Goal: Obtain resource: Download file/media

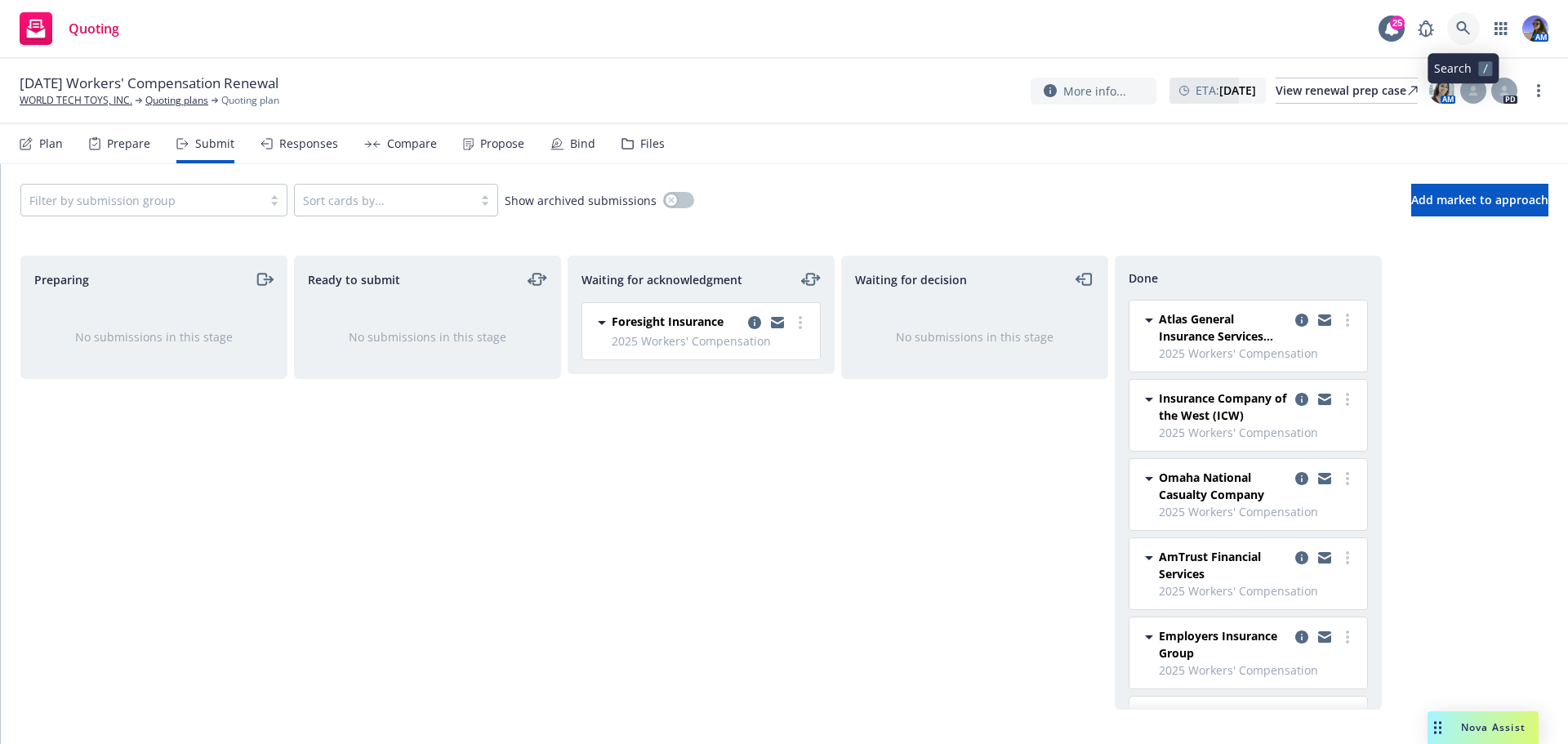
click at [1468, 28] on icon at bounding box center [1463, 28] width 14 height 14
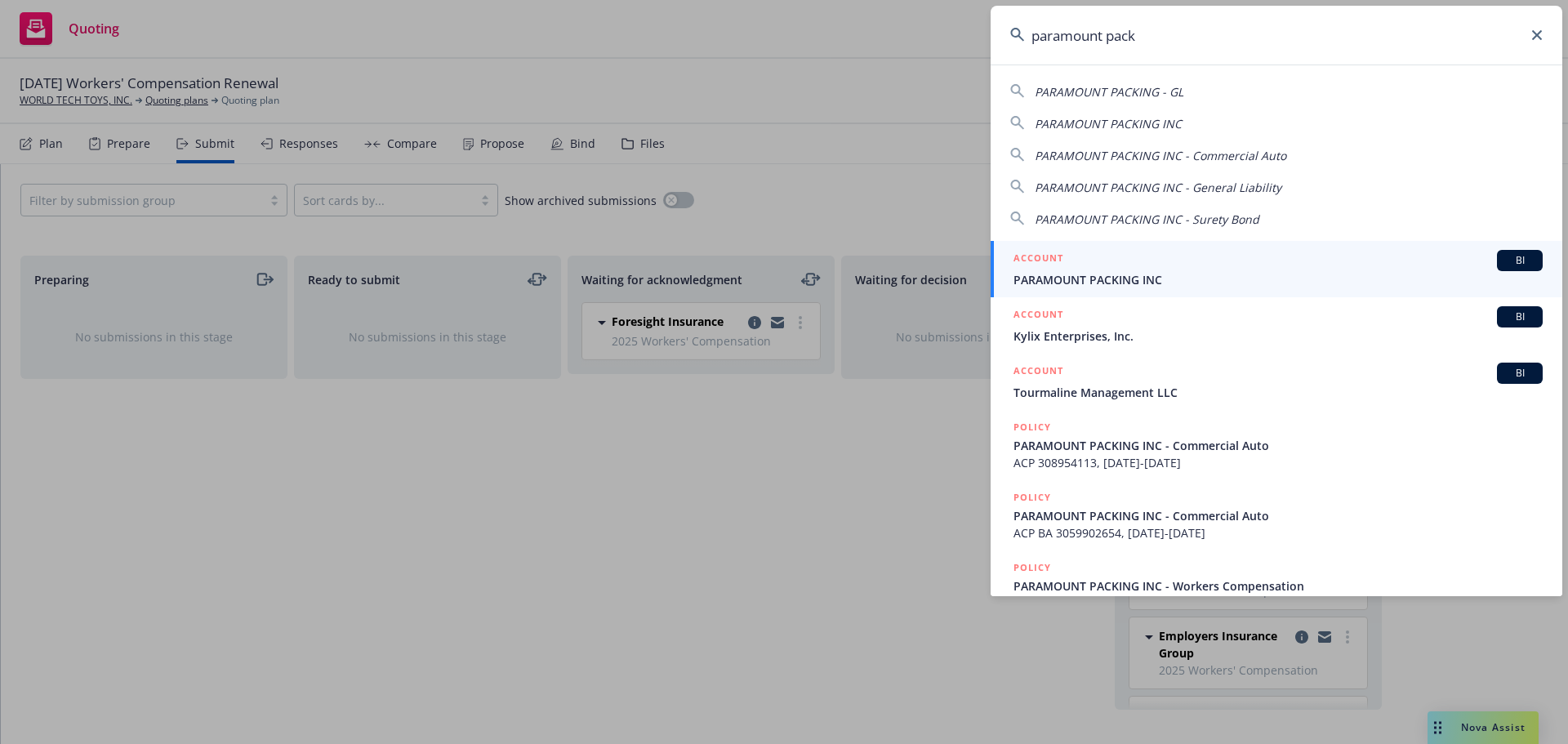
type input "paramount pack"
click at [1095, 246] on link "ACCOUNT BI PARAMOUNT PACKING INC" at bounding box center [1276, 269] width 572 height 57
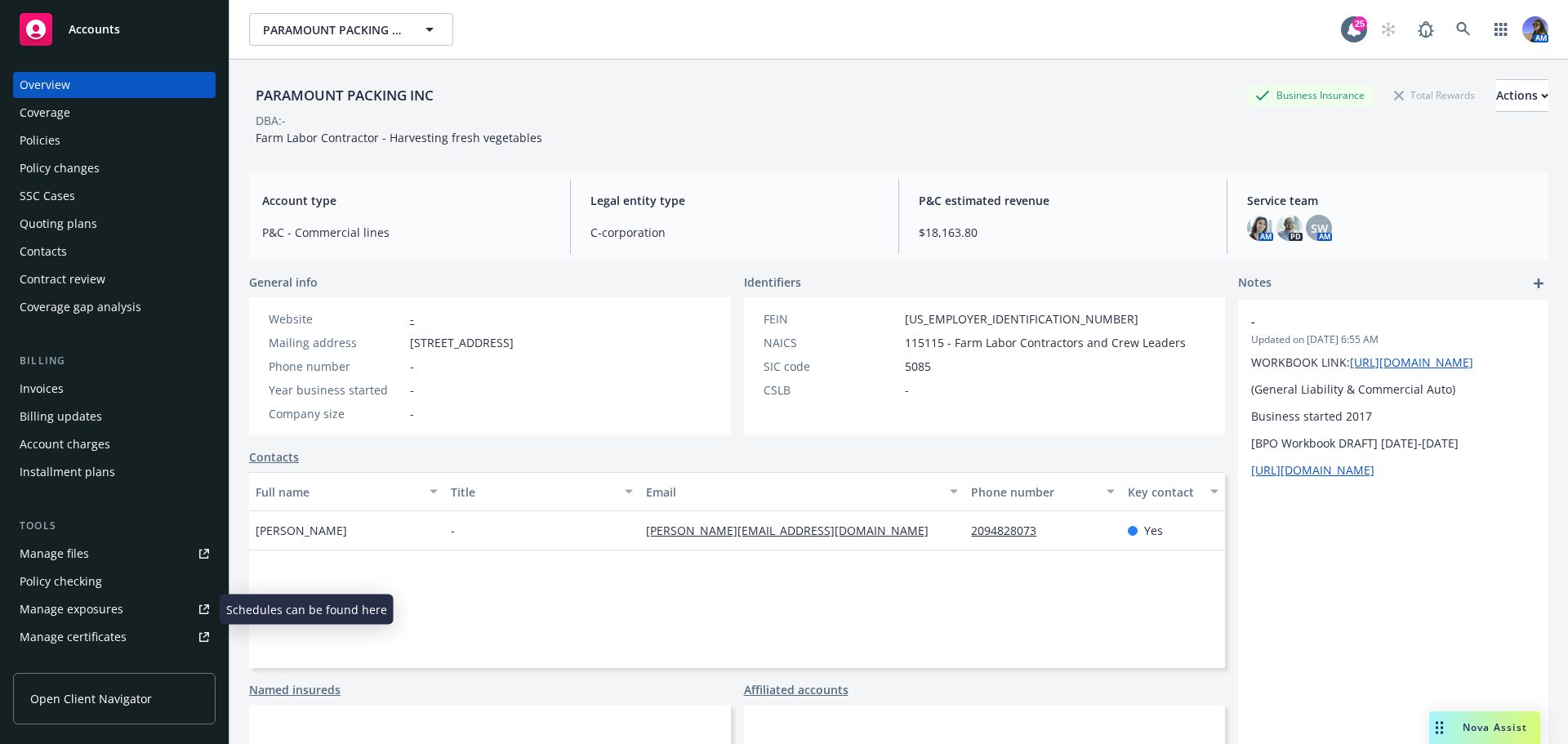
click at [91, 633] on div "Manage certificates" at bounding box center [73, 636] width 107 height 26
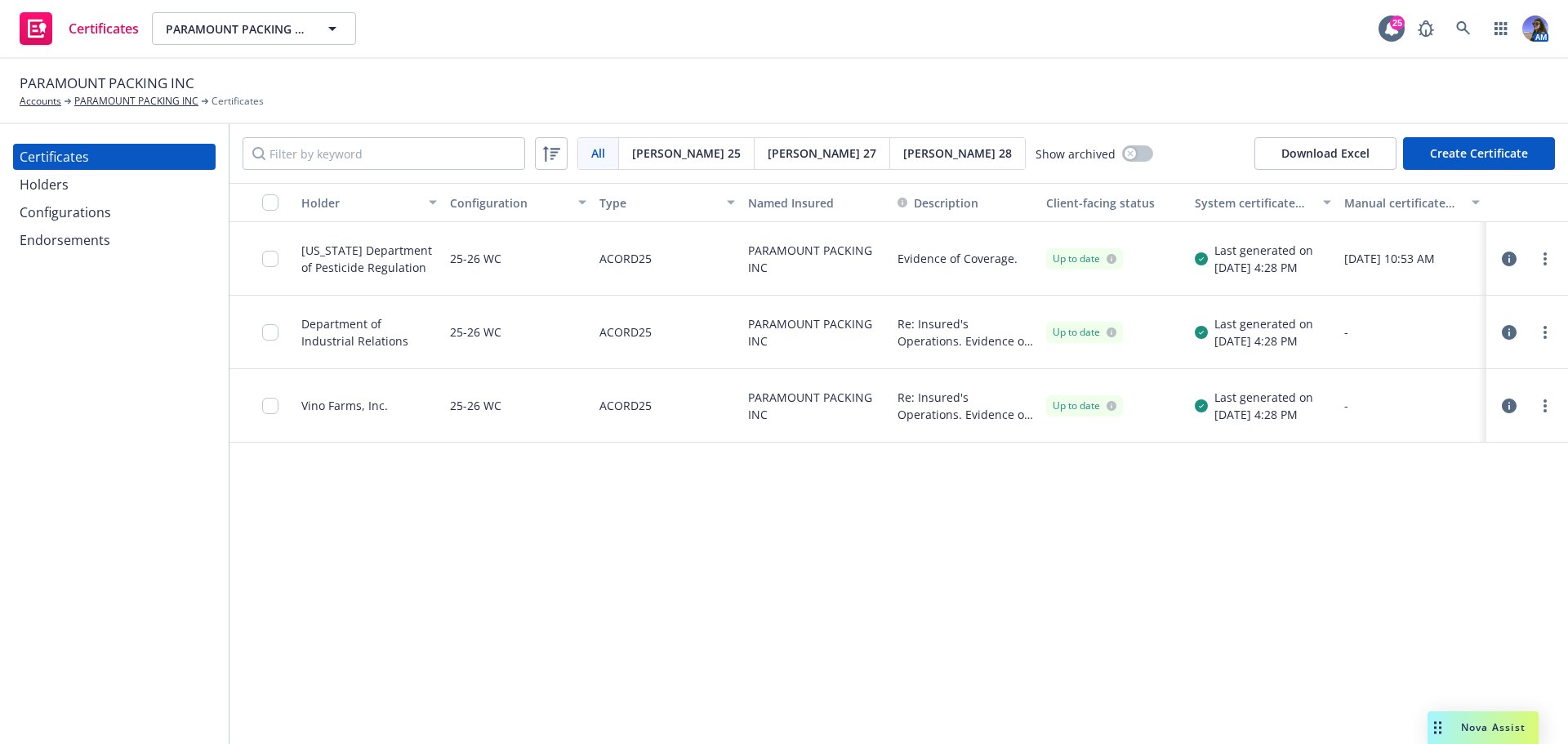
click at [288, 587] on div "Holder Configuration Type Named Insured Description Client-facing status System…" at bounding box center [898, 464] width 1339 height 562
click at [307, 159] on input "Filter by keyword" at bounding box center [384, 154] width 282 height 33
click at [441, 148] on input "Filter by keyword" at bounding box center [384, 154] width 282 height 33
click at [31, 180] on div "Holders" at bounding box center [43, 184] width 49 height 26
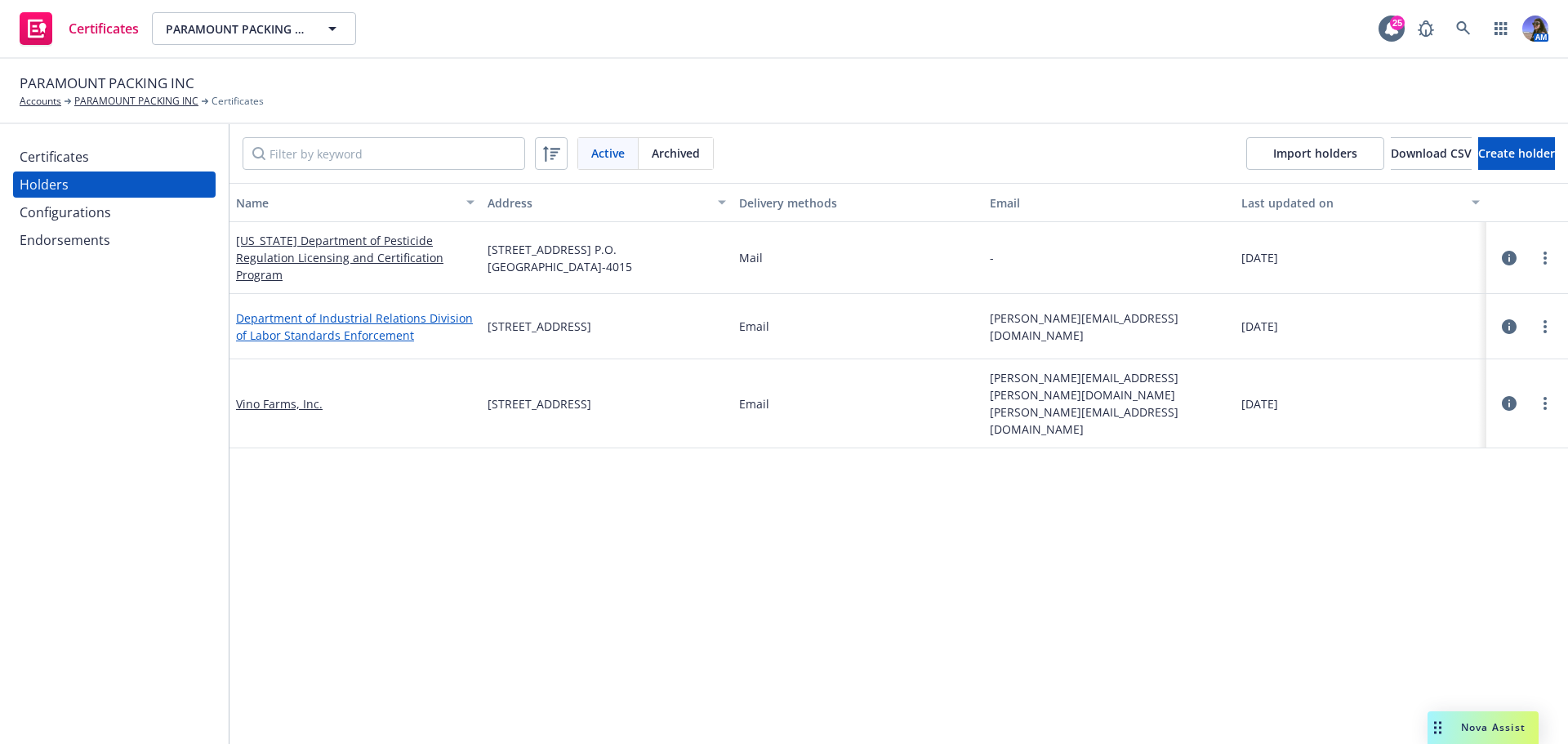
click at [319, 328] on link "Department of Industrial Relations Division of Labor Standards Enforcement" at bounding box center [354, 326] width 237 height 33
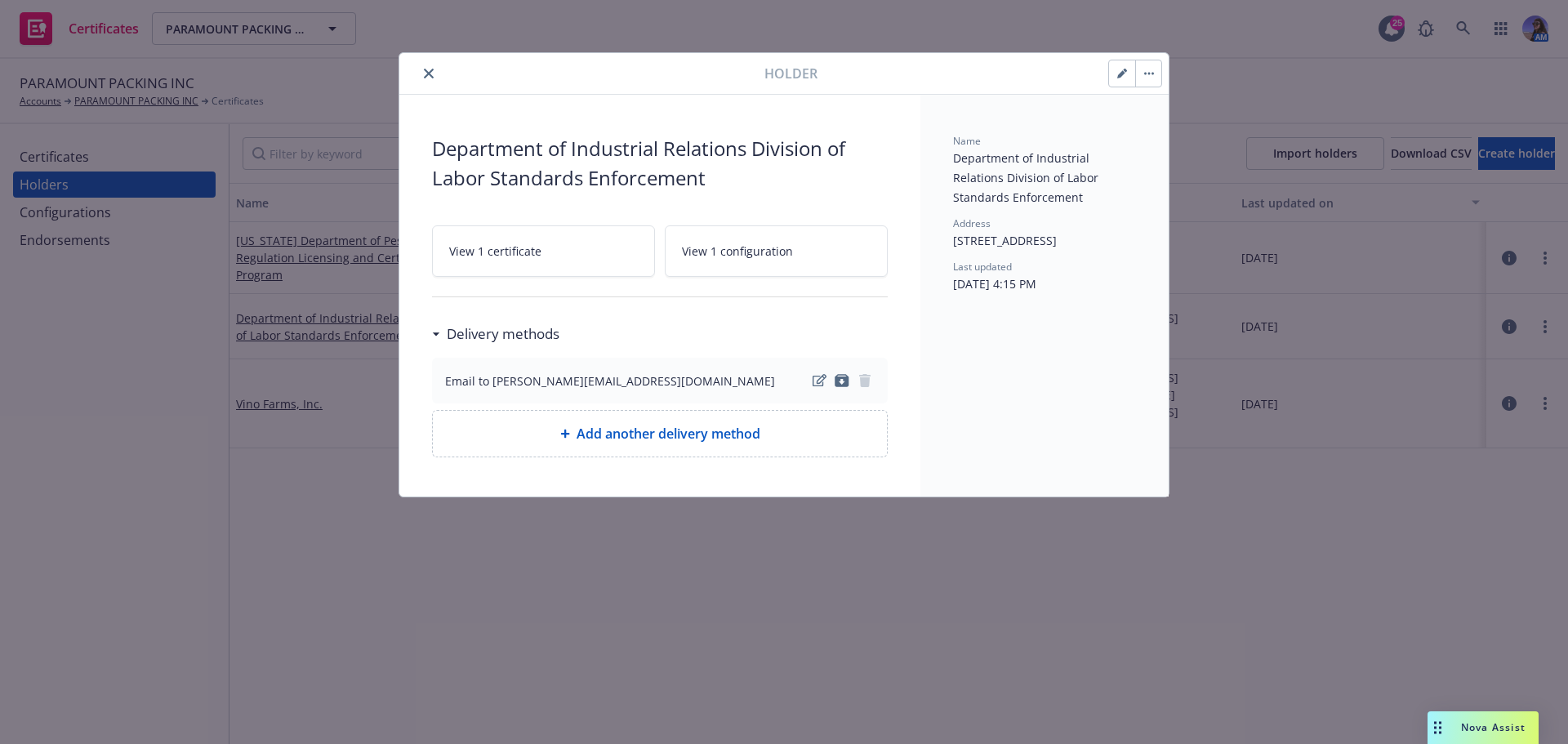
click at [432, 80] on button "close" at bounding box center [429, 73] width 19 height 19
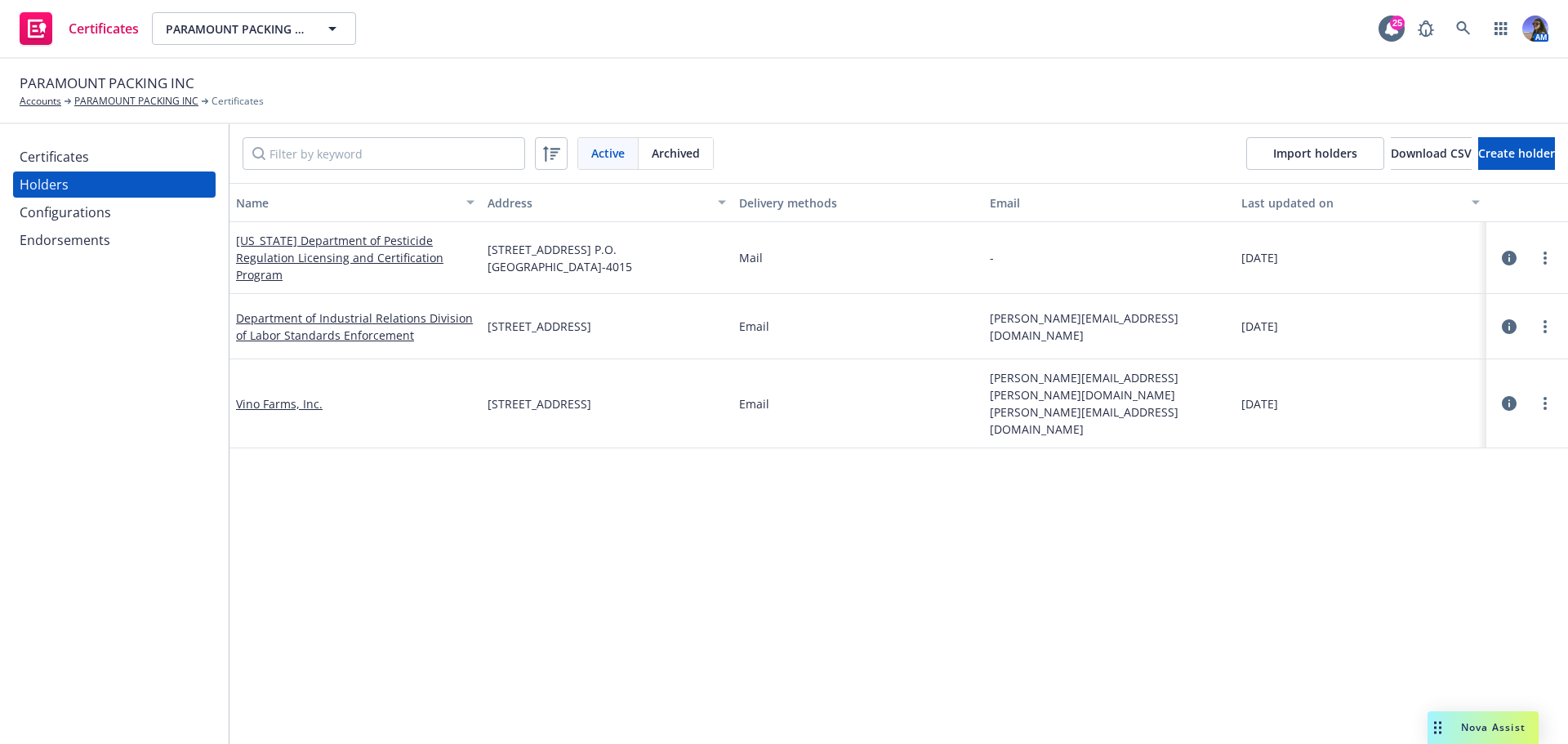
click at [77, 171] on div "Certificates Holders Configurations Endorsements" at bounding box center [114, 199] width 202 height 109
click at [78, 152] on div "Certificates" at bounding box center [54, 156] width 69 height 26
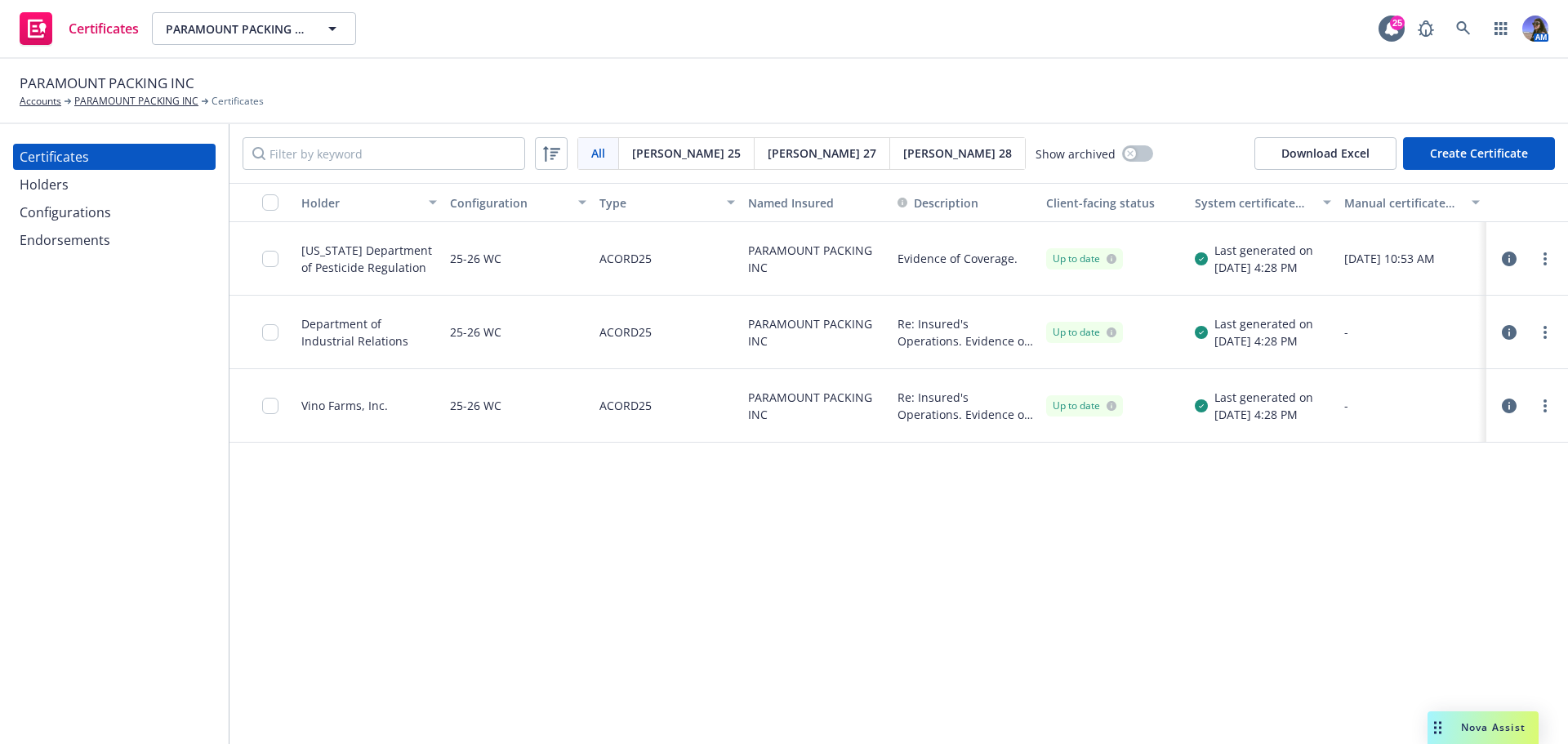
click at [1478, 576] on div "Holder Configuration Type Named Insured Description Client-facing status System…" at bounding box center [898, 464] width 1339 height 562
click at [1509, 338] on icon "button" at bounding box center [1509, 332] width 14 height 14
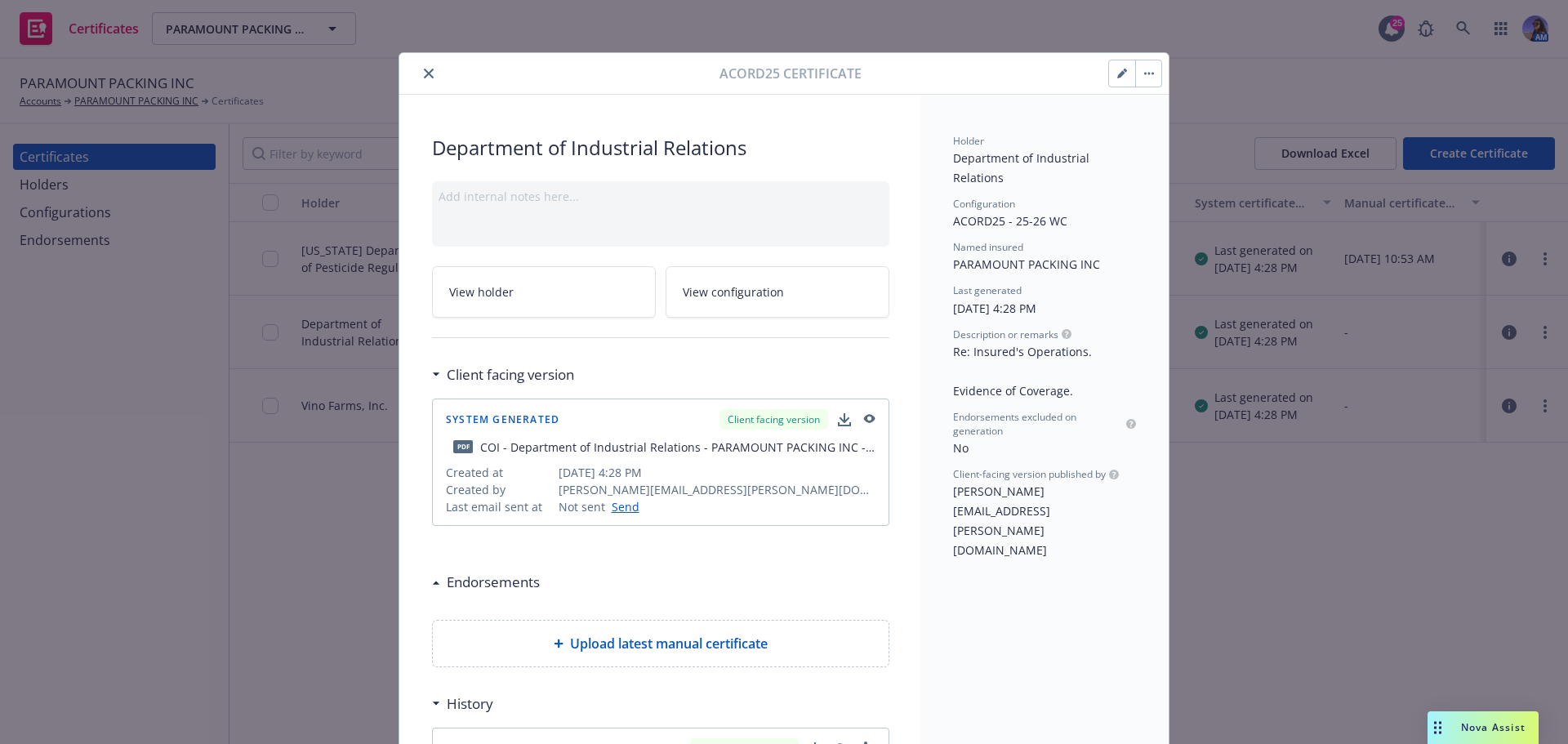
click at [841, 424] on icon "button" at bounding box center [844, 420] width 13 height 13
click at [425, 70] on icon "close" at bounding box center [429, 73] width 10 height 10
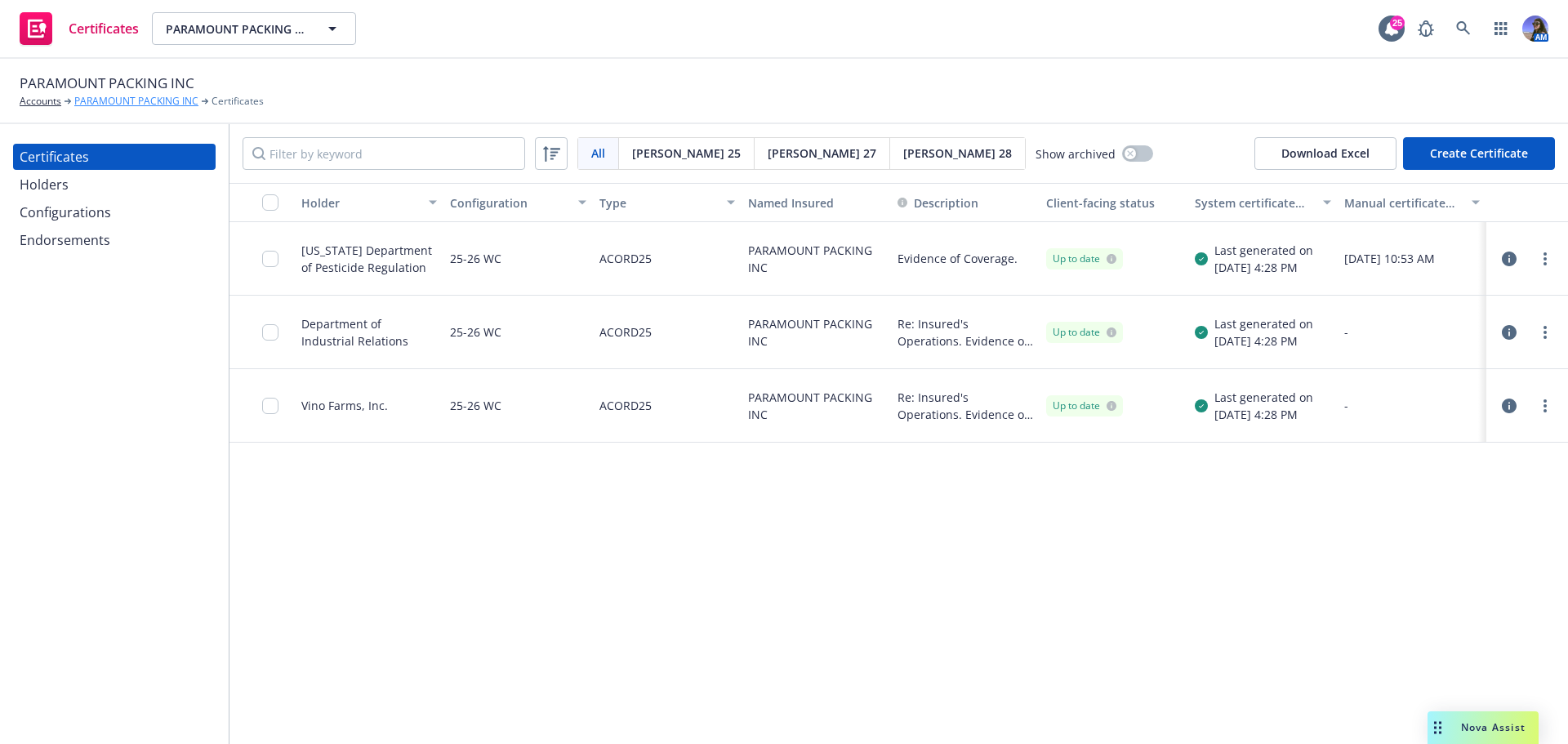
click at [171, 107] on link "PARAMOUNT PACKING INC" at bounding box center [135, 101] width 124 height 14
